Goal: Information Seeking & Learning: Learn about a topic

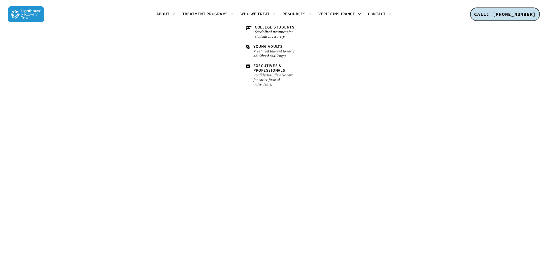
scroll to position [2123, 0]
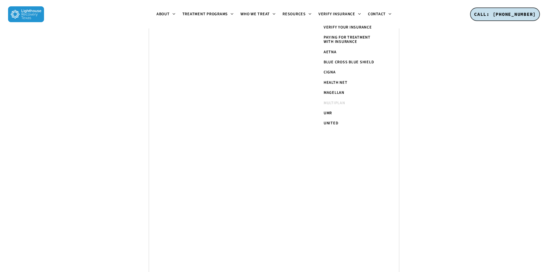
click at [333, 104] on span "Multiplan" at bounding box center [335, 103] width 22 height 6
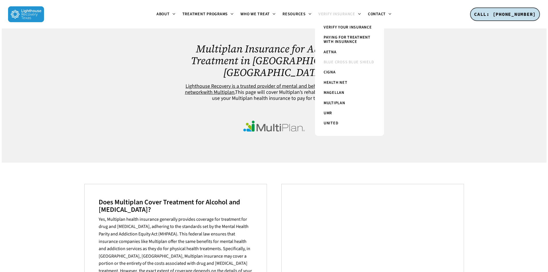
click at [332, 64] on span "Blue Cross Blue Shield" at bounding box center [349, 62] width 51 height 6
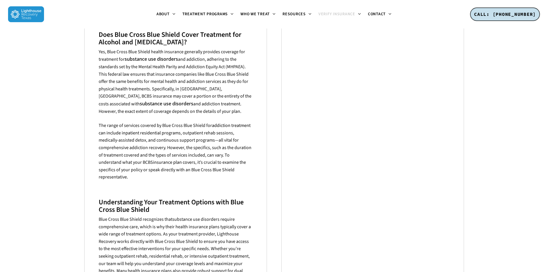
scroll to position [115, 0]
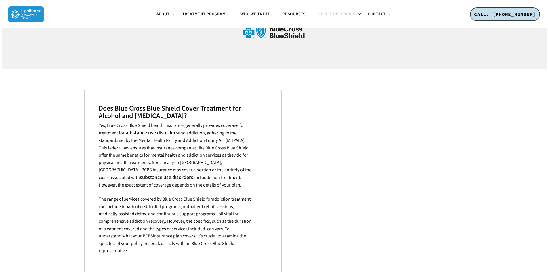
drag, startPoint x: 212, startPoint y: 132, endPoint x: 197, endPoint y: 125, distance: 16.4
click at [209, 131] on span "and addiction, adhering to the standards set by the Mental Health Parity and Ad…" at bounding box center [175, 155] width 153 height 51
drag, startPoint x: 160, startPoint y: 116, endPoint x: 130, endPoint y: 119, distance: 29.8
click at [130, 130] on span "and addiction, adhering to the standards set by the Mental Health Parity and Ad…" at bounding box center [175, 155] width 153 height 51
click at [139, 136] on span "and addiction, adhering to the standards set by the Mental Health Parity and Ad…" at bounding box center [175, 155] width 153 height 51
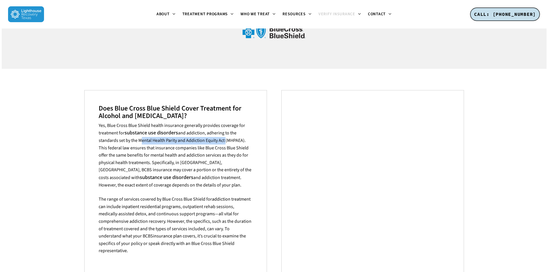
drag, startPoint x: 139, startPoint y: 117, endPoint x: 225, endPoint y: 117, distance: 85.5
click at [225, 130] on span "and addiction, adhering to the standards set by the Mental Health Parity and Ad…" at bounding box center [175, 155] width 153 height 51
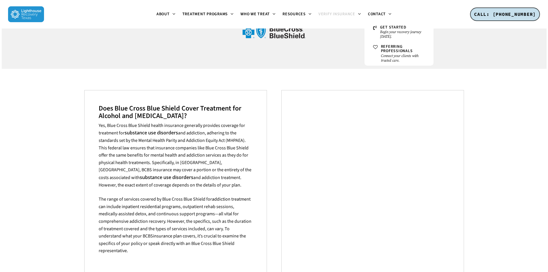
click at [140, 146] on span "and addiction, adhering to the standards set by the Mental Health Parity and Ad…" at bounding box center [175, 155] width 153 height 51
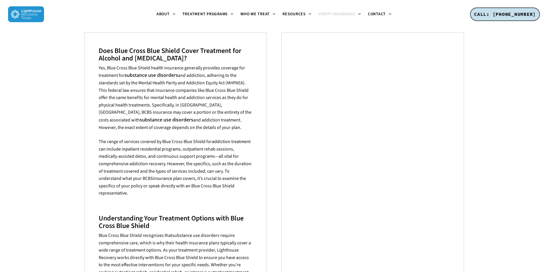
scroll to position [0, 0]
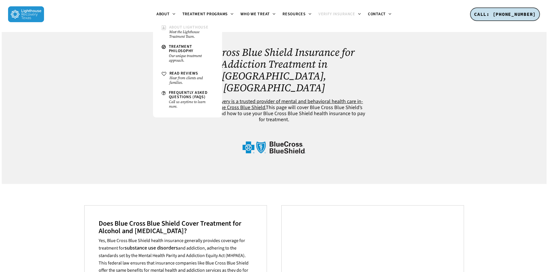
click at [173, 26] on span "About Lighthouse" at bounding box center [188, 27] width 39 height 6
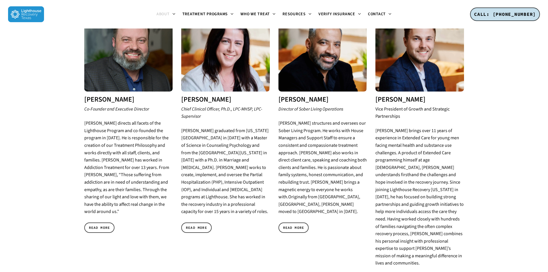
scroll to position [259, 0]
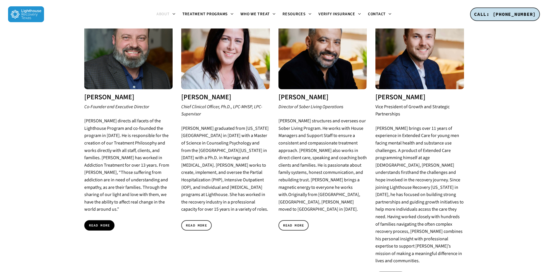
click at [99, 222] on span "READ MORE" at bounding box center [99, 225] width 21 height 6
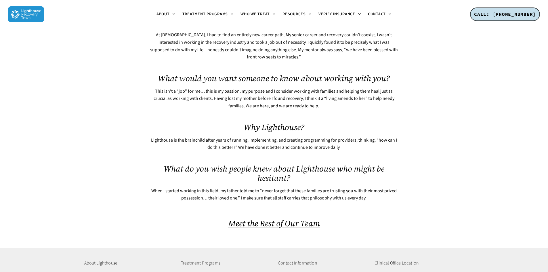
scroll to position [230, 0]
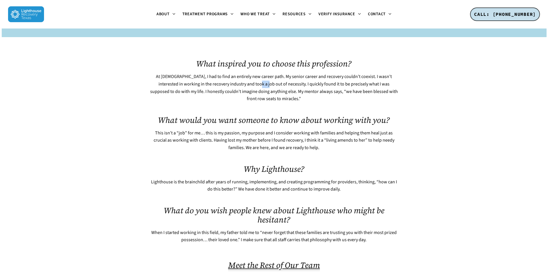
drag, startPoint x: 249, startPoint y: 87, endPoint x: 239, endPoint y: 86, distance: 10.2
click at [239, 86] on p "At [DEMOGRAPHIC_DATA], I had to find an entirely new career path. My senior car…" at bounding box center [274, 87] width 250 height 29
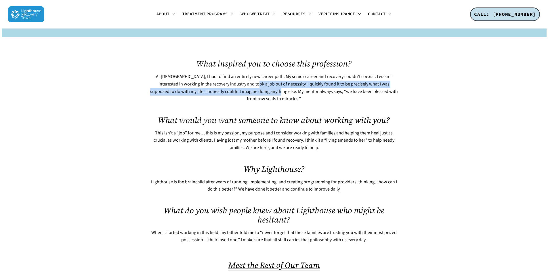
drag, startPoint x: 238, startPoint y: 83, endPoint x: 255, endPoint y: 93, distance: 20.2
click at [255, 93] on p "At [DEMOGRAPHIC_DATA], I had to find an entirely new career path. My senior car…" at bounding box center [274, 87] width 250 height 29
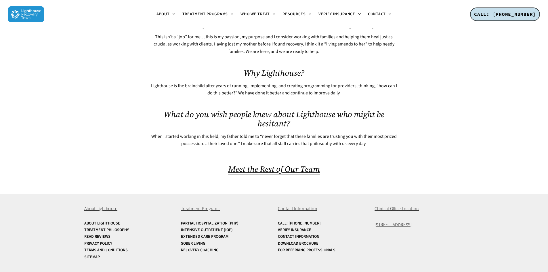
scroll to position [327, 0]
click at [303, 244] on link "Download Brochure" at bounding box center [322, 243] width 89 height 4
